Goal: Task Accomplishment & Management: Complete application form

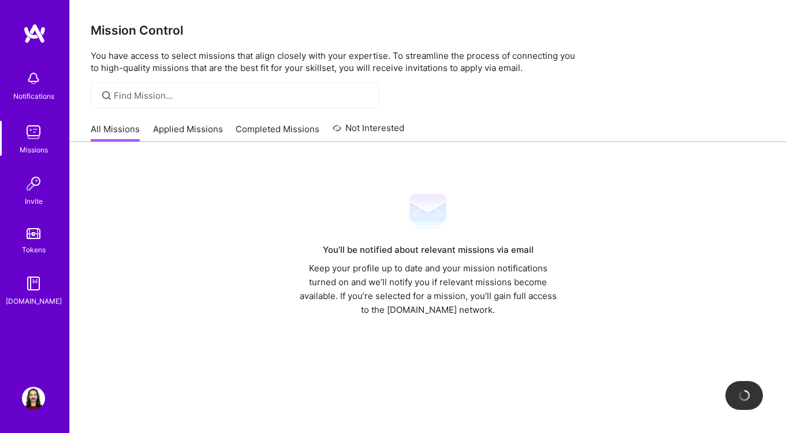
click at [32, 232] on img at bounding box center [34, 233] width 14 height 11
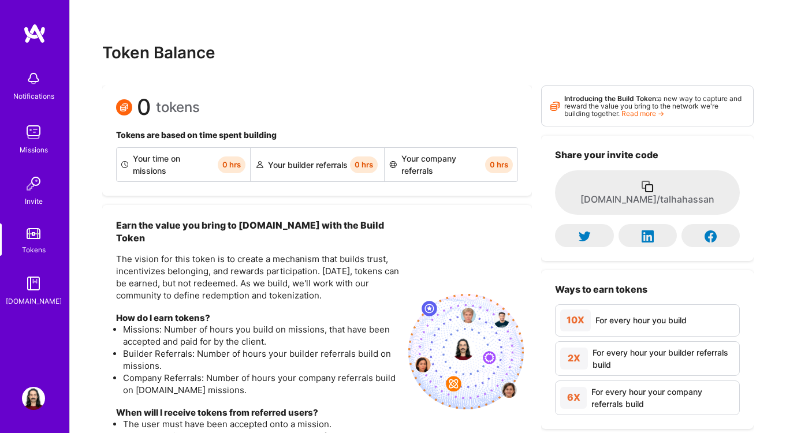
click at [33, 291] on img at bounding box center [33, 283] width 23 height 23
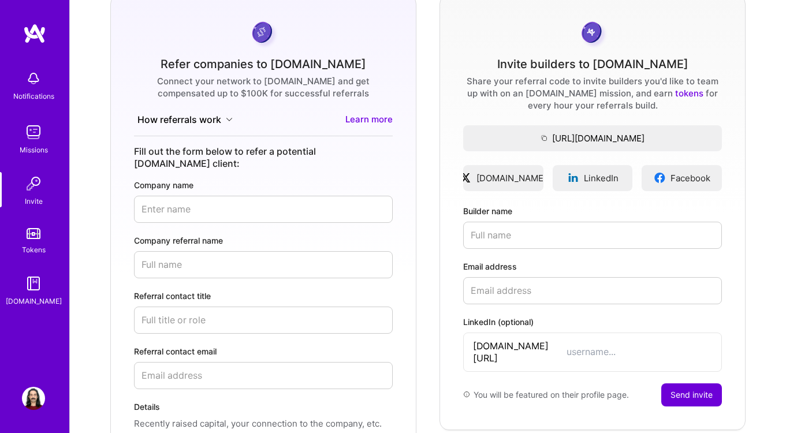
scroll to position [94, 0]
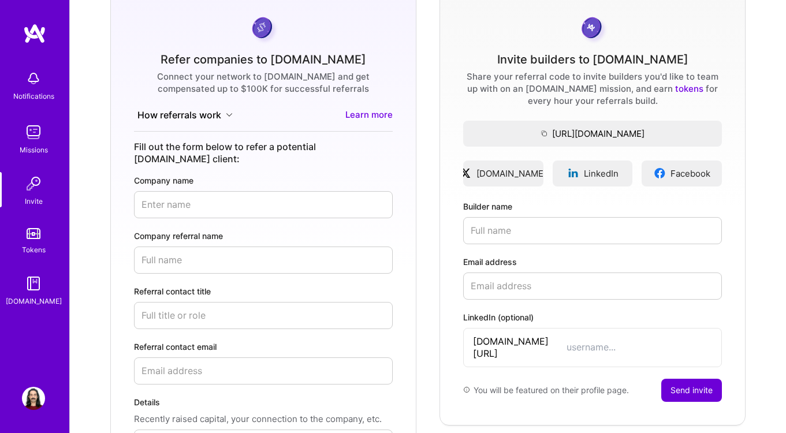
paste input "faisal-iqbal81"
type input "faisal-iqbal81"
click at [531, 289] on input "Email address" at bounding box center [592, 286] width 259 height 27
type input "[EMAIL_ADDRESS][DOMAIN_NAME]"
drag, startPoint x: 539, startPoint y: 231, endPoint x: 539, endPoint y: 239, distance: 8.1
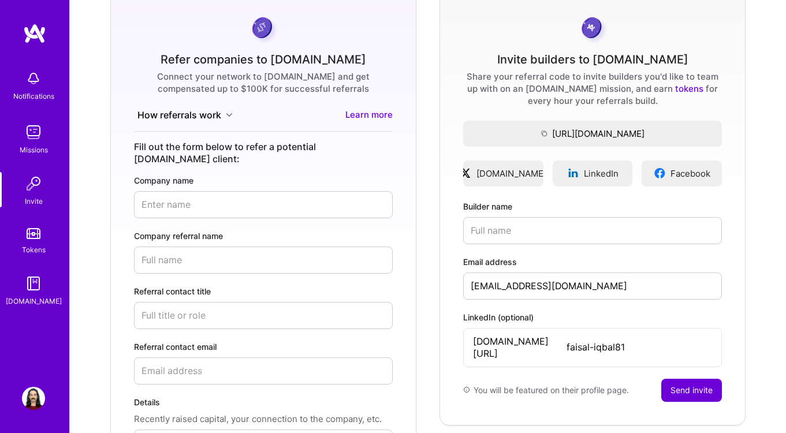
click at [539, 231] on input "Builder name" at bounding box center [592, 230] width 259 height 27
type input "[PERSON_NAME]"
click at [684, 380] on button "Send invite" at bounding box center [691, 390] width 61 height 23
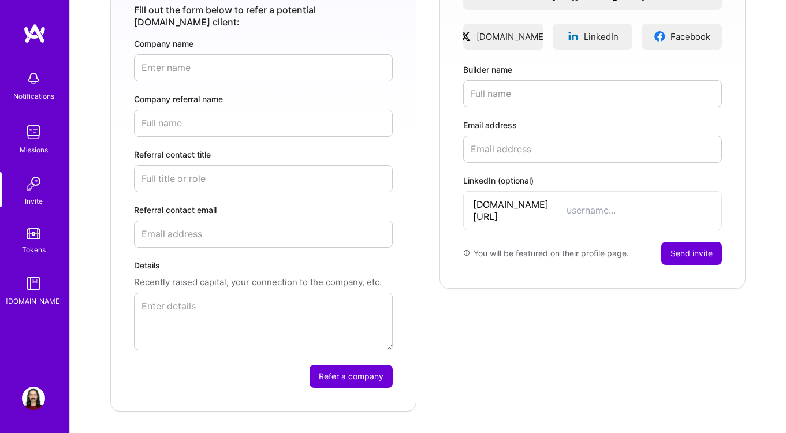
scroll to position [255, 0]
